Goal: Check status: Check status

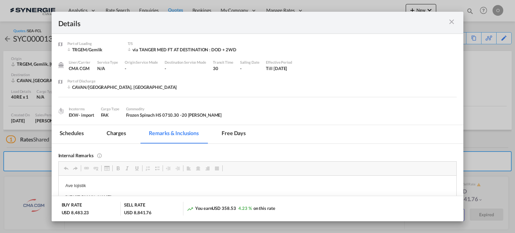
scroll to position [142, 0]
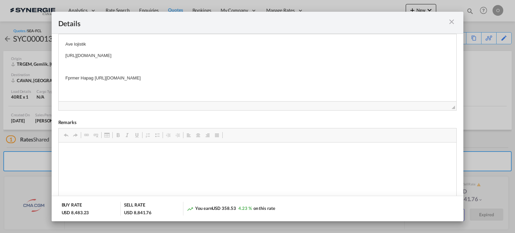
click at [454, 18] on md-icon "icon-close m-3 fg-AAA8AD cursor" at bounding box center [452, 22] width 8 height 8
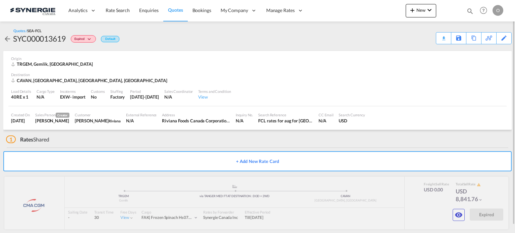
click at [470, 9] on md-icon "icon-magnify" at bounding box center [470, 10] width 7 height 7
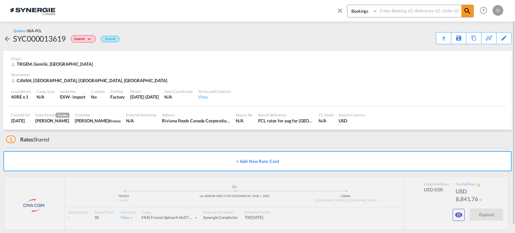
click at [365, 12] on select "Bookings Quotes Enquiries" at bounding box center [364, 11] width 32 height 12
click at [348, 5] on select "Bookings Quotes Enquiries" at bounding box center [364, 11] width 32 height 12
click at [380, 13] on input at bounding box center [420, 11] width 84 height 12
paste input "SYC002985"
type input "SYC002985"
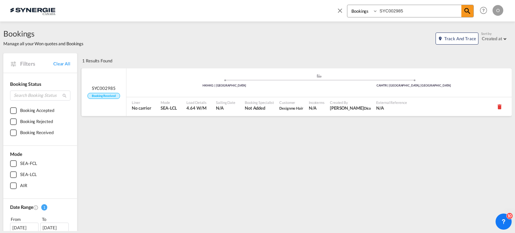
click at [367, 94] on div ".a{fill:#aaa8ad;} .a{fill:#aaa8ad;} HKHKG | [GEOGRAPHIC_DATA] CAMTR | [GEOGRAPH…" at bounding box center [320, 84] width 386 height 22
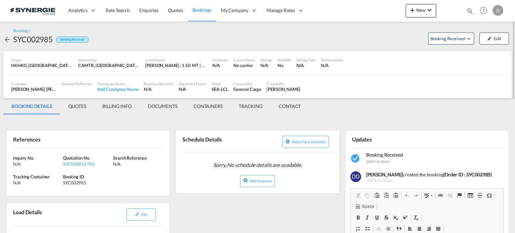
click at [80, 108] on md-tab-item "QUOTES" at bounding box center [77, 106] width 34 height 16
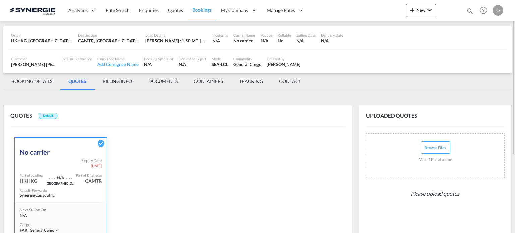
scroll to position [137, 0]
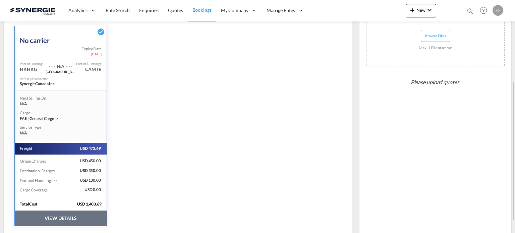
click at [72, 217] on button "VIEW DETAILS" at bounding box center [61, 218] width 92 height 15
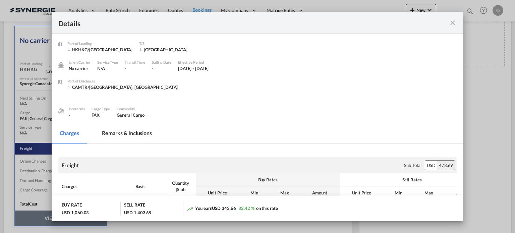
drag, startPoint x: 130, startPoint y: 137, endPoint x: 139, endPoint y: 140, distance: 10.1
click at [130, 137] on md-tab-item "Remarks & Inclusions" at bounding box center [127, 134] width 66 height 18
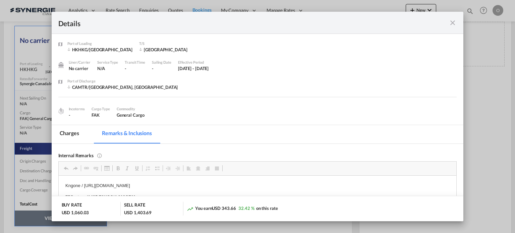
scroll to position [0, 0]
